Goal: Find specific page/section: Find specific page/section

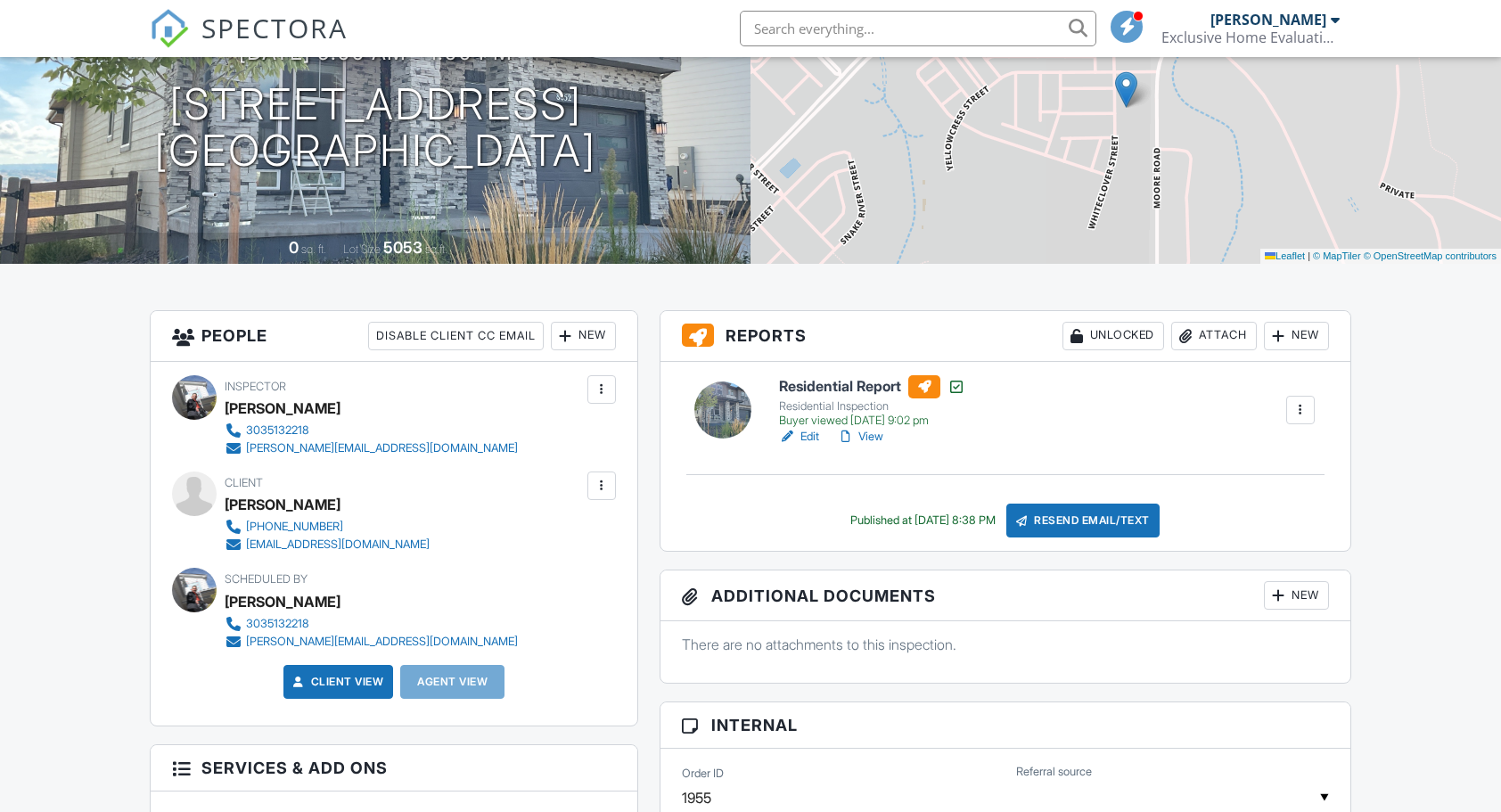
click at [813, 435] on link "Edit" at bounding box center [799, 436] width 40 height 18
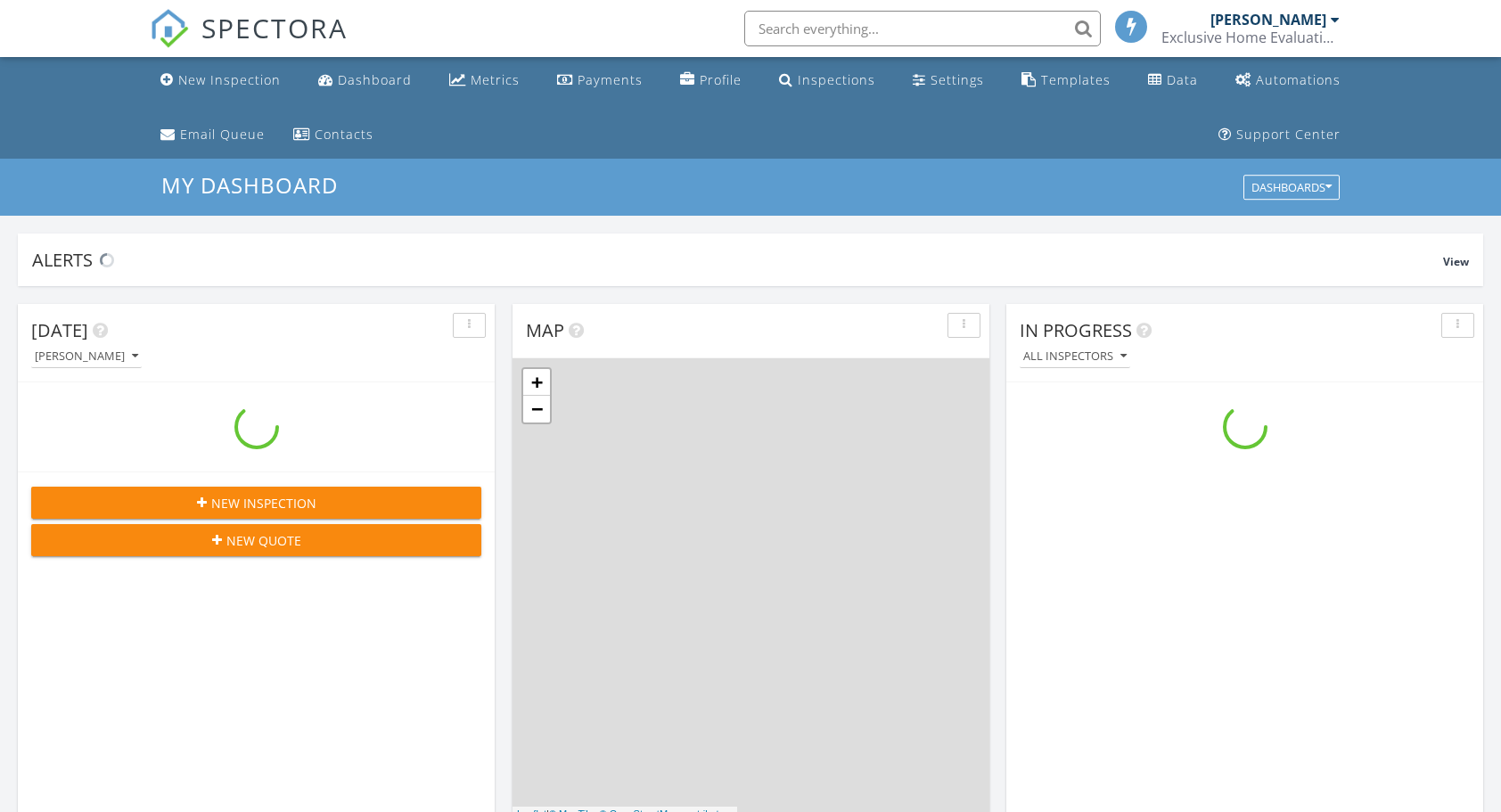
scroll to position [1648, 1528]
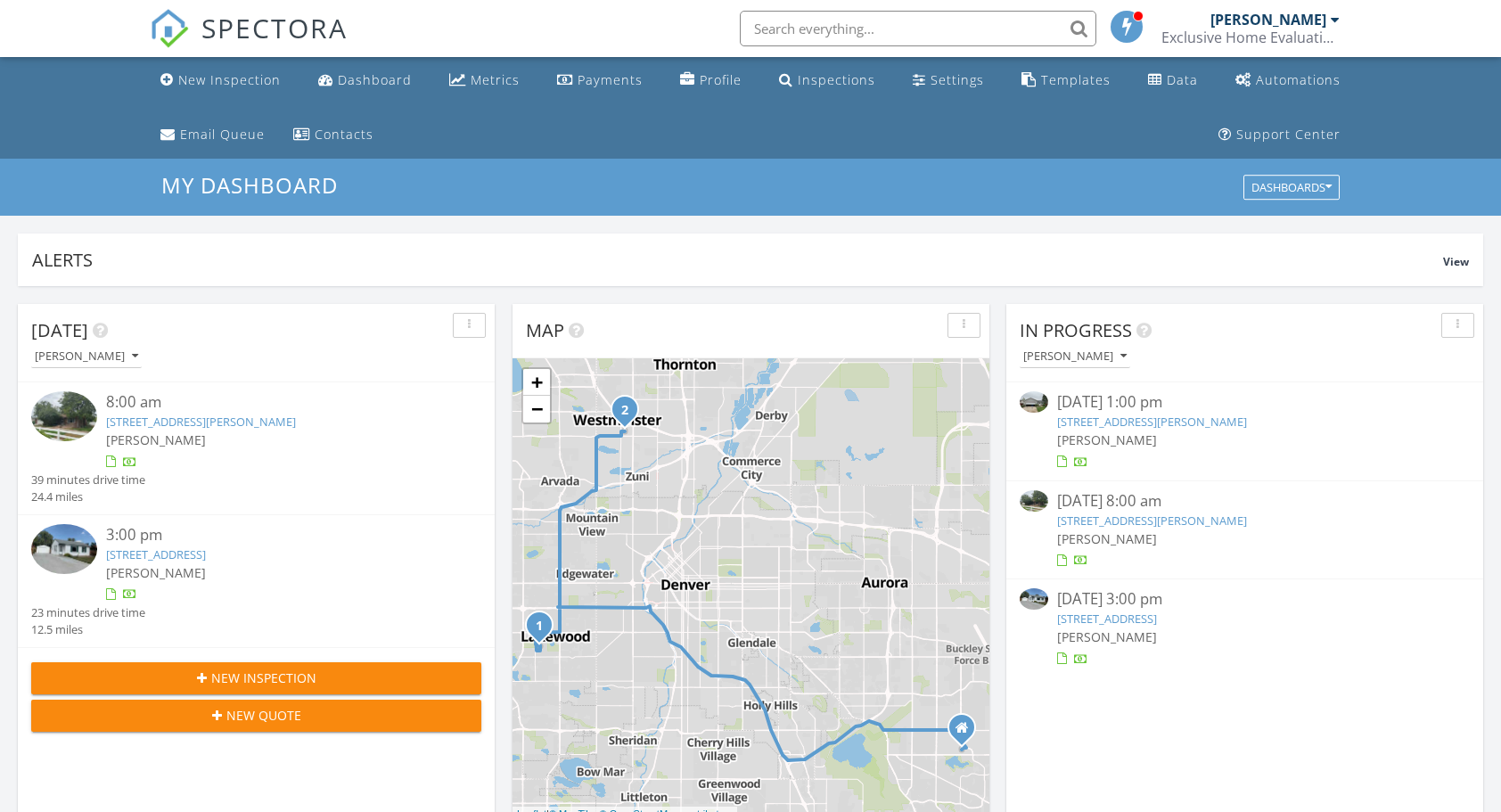
click at [1155, 525] on link "805 S Everett St, Lakewood, CO 80226" at bounding box center [1151, 520] width 190 height 16
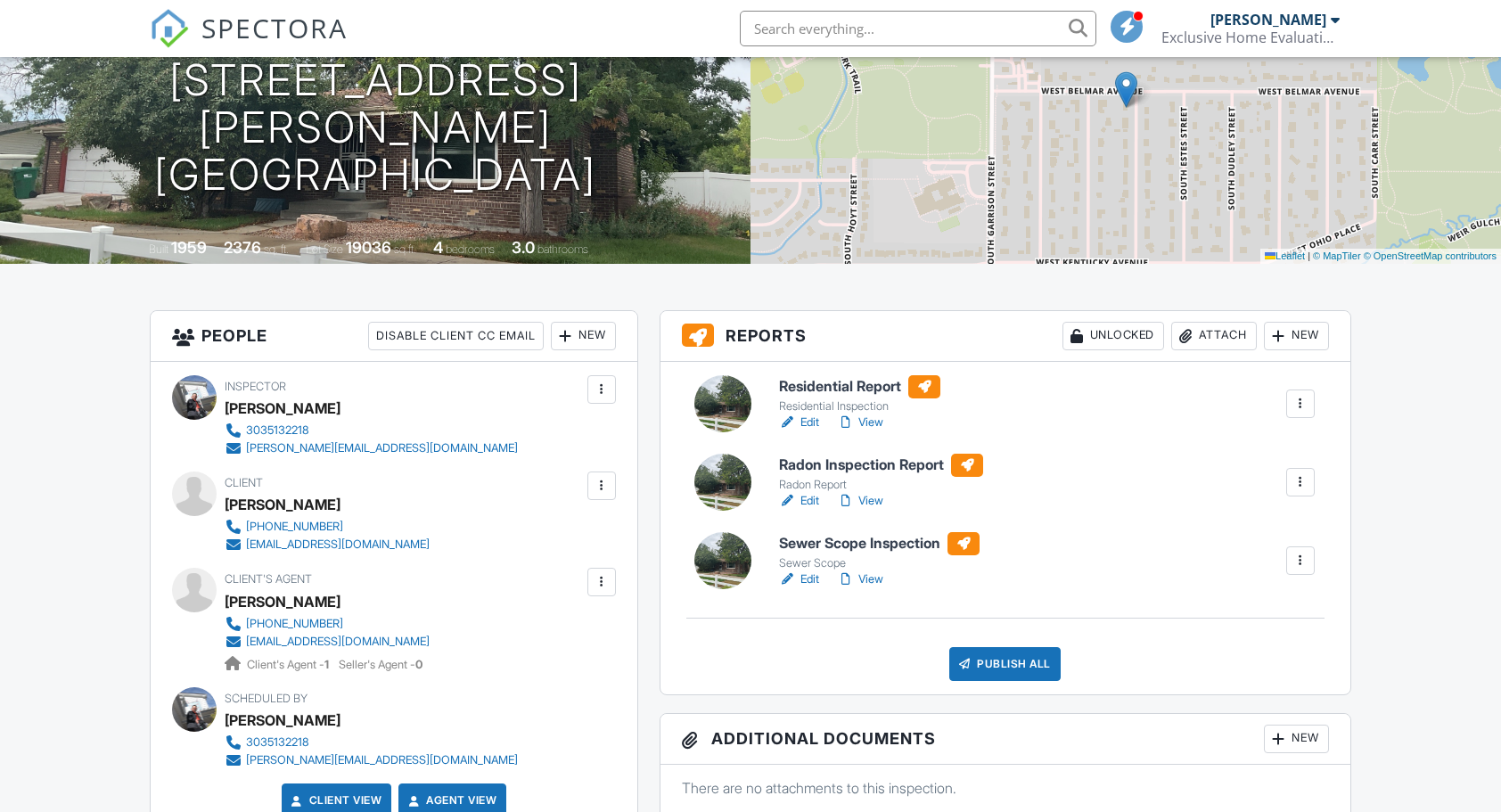
click at [802, 410] on div "Residential Inspection" at bounding box center [860, 406] width 162 height 14
